Goal: Find specific page/section: Find specific page/section

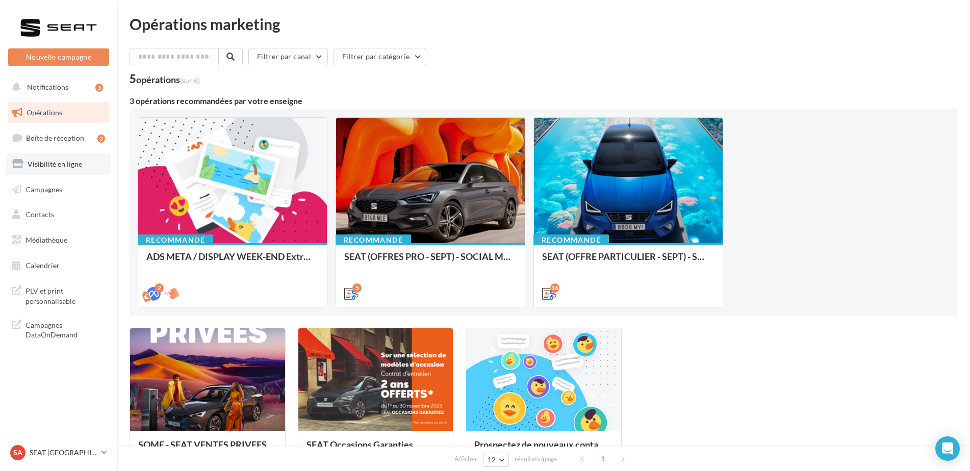
click at [54, 167] on span "Visibilité en ligne" at bounding box center [55, 164] width 55 height 9
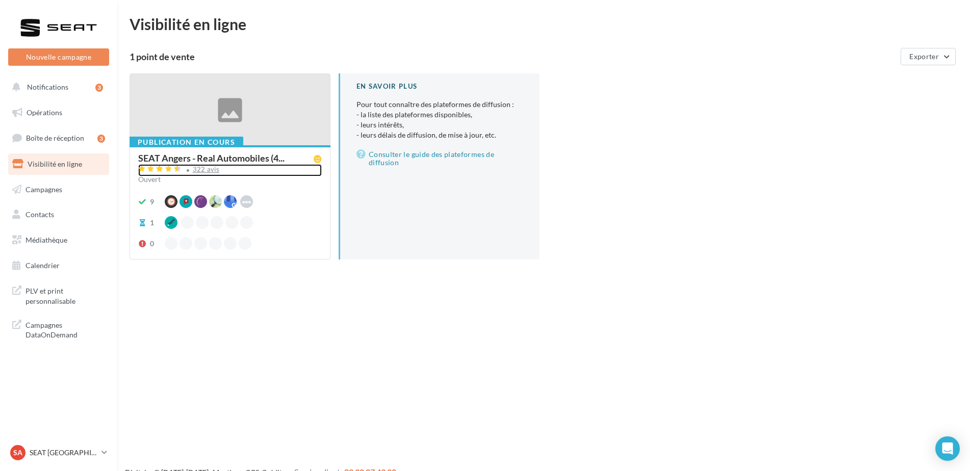
click at [196, 170] on div "322 avis" at bounding box center [206, 169] width 27 height 7
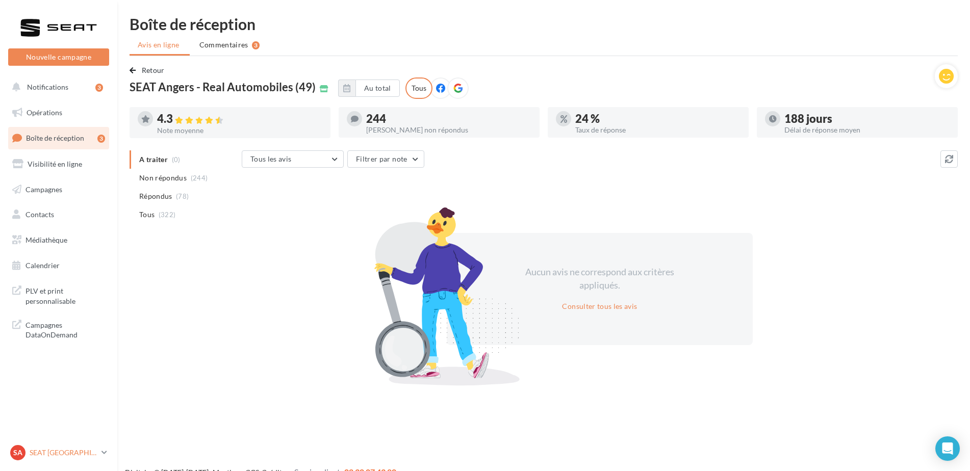
click at [60, 447] on div "SA SEAT [GEOGRAPHIC_DATA] SEAT-[GEOGRAPHIC_DATA]" at bounding box center [53, 452] width 87 height 15
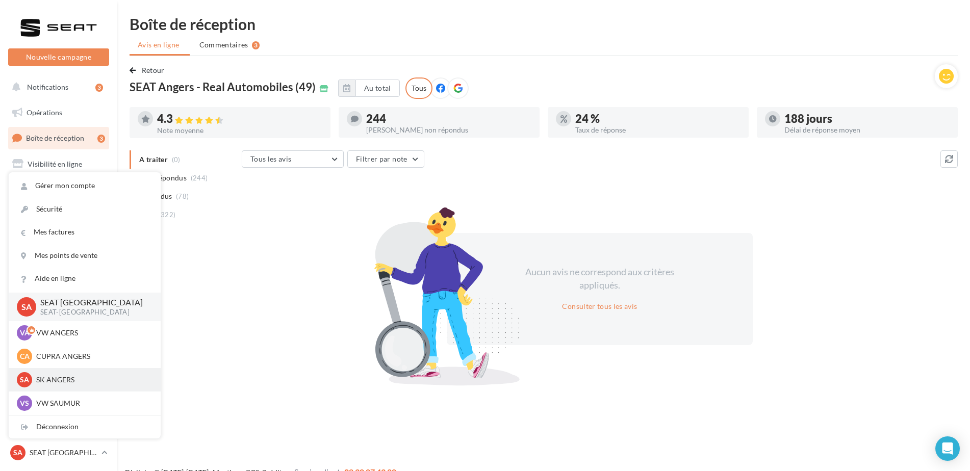
click at [56, 381] on p "SK ANGERS" at bounding box center [92, 380] width 112 height 10
